Goal: Task Accomplishment & Management: Use online tool/utility

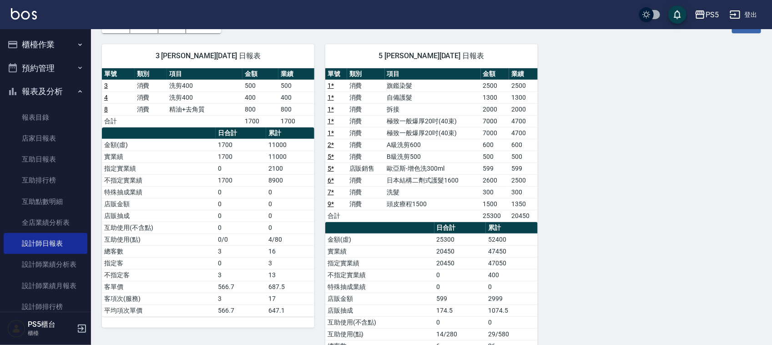
scroll to position [57, 0]
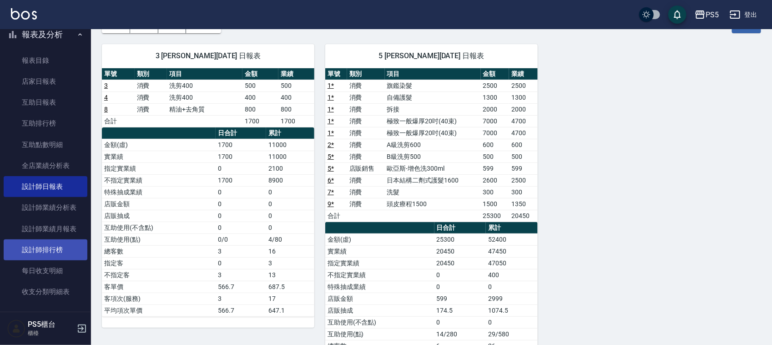
click at [60, 247] on link "設計師排行榜" at bounding box center [46, 249] width 84 height 21
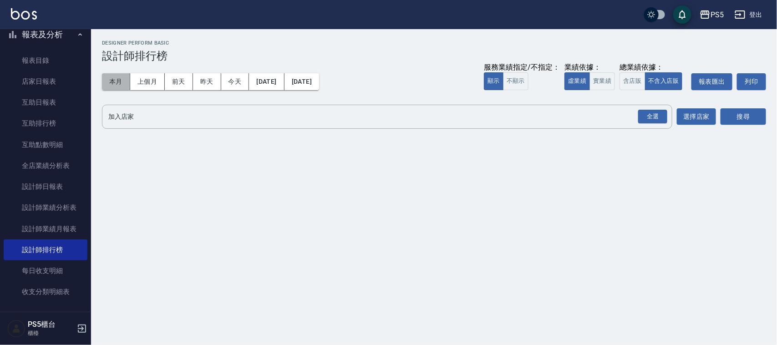
click at [115, 78] on button "本月" at bounding box center [116, 81] width 28 height 17
click at [599, 81] on button "實業績" at bounding box center [601, 81] width 25 height 18
click at [651, 115] on div "全選" at bounding box center [652, 117] width 29 height 14
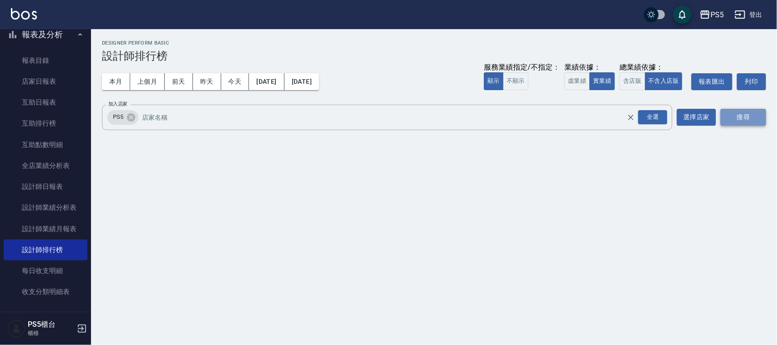
click at [756, 115] on button "搜尋" at bounding box center [744, 117] width 46 height 17
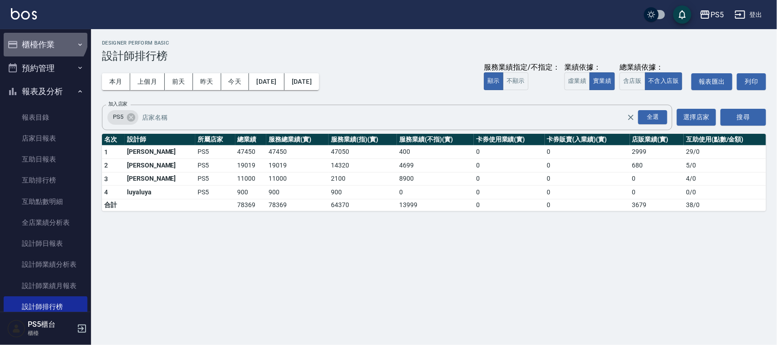
click at [42, 34] on button "櫃檯作業" at bounding box center [46, 45] width 84 height 24
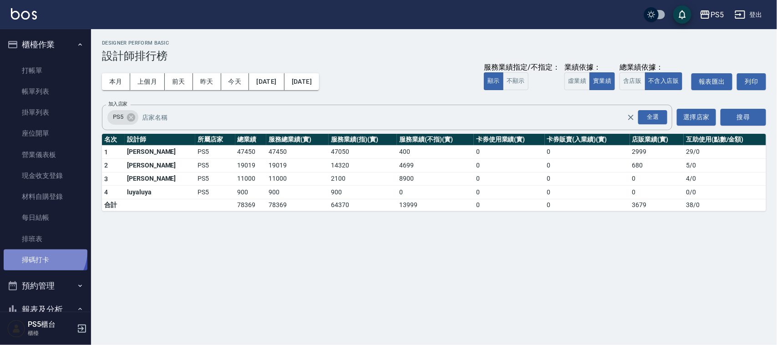
click at [42, 252] on link "掃碼打卡" at bounding box center [46, 259] width 84 height 21
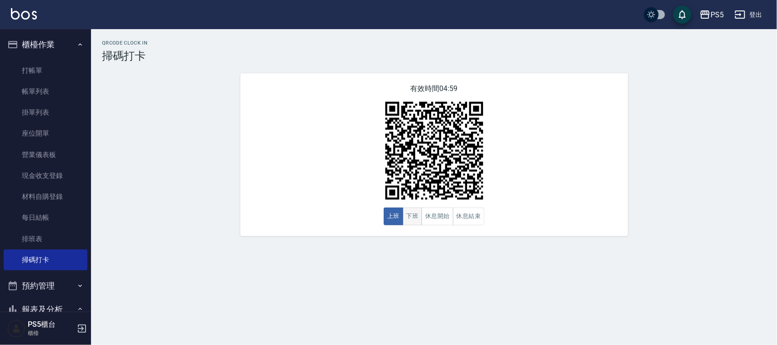
click at [412, 208] on button "下班" at bounding box center [413, 217] width 20 height 18
